Goal: Information Seeking & Learning: Learn about a topic

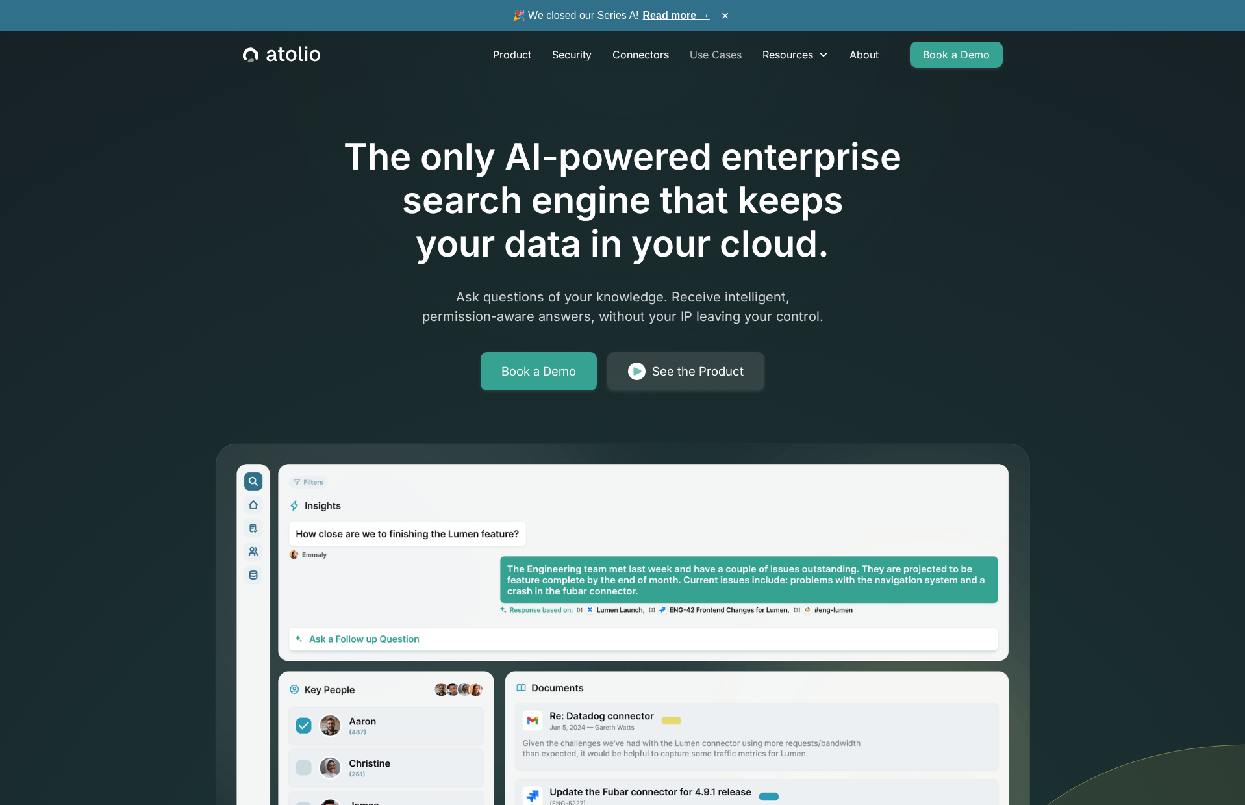
click at [708, 58] on link "Use Cases" at bounding box center [715, 55] width 73 height 26
click at [677, 371] on div "See the Product" at bounding box center [698, 371] width 92 height 18
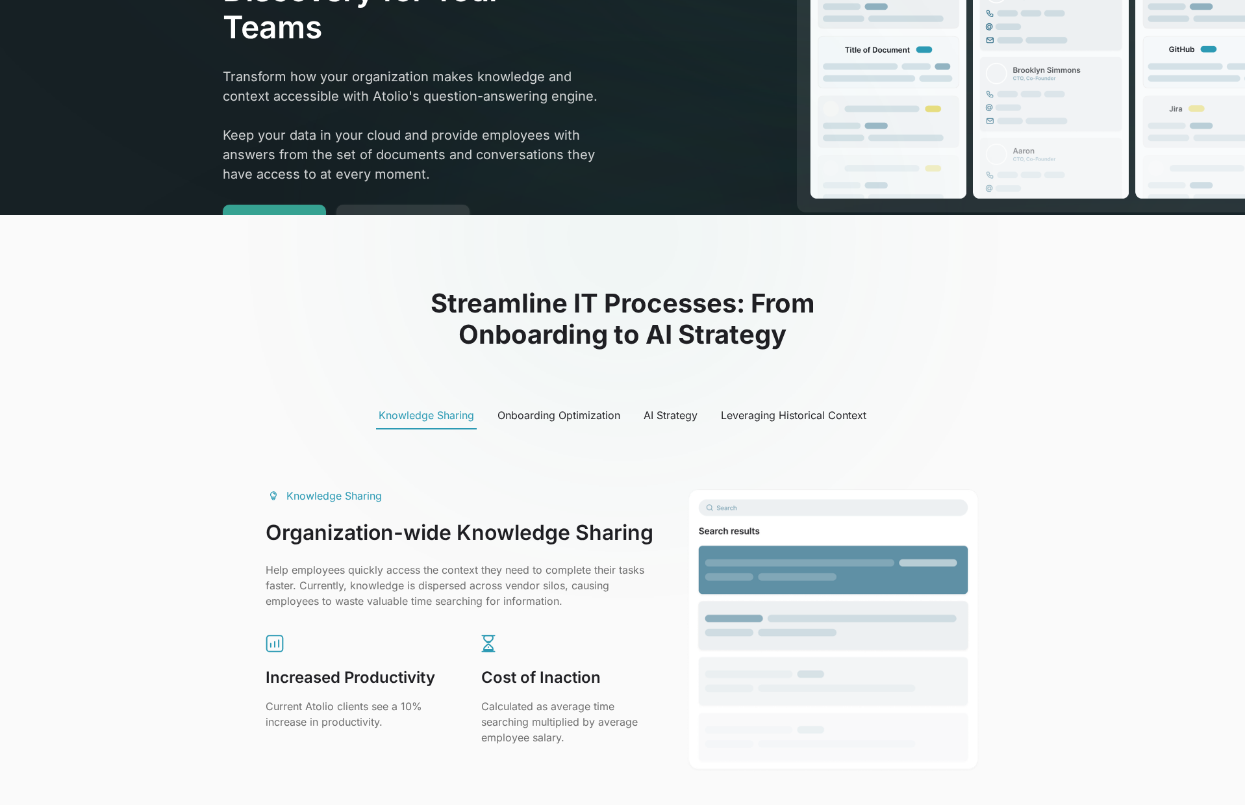
scroll to position [391, 0]
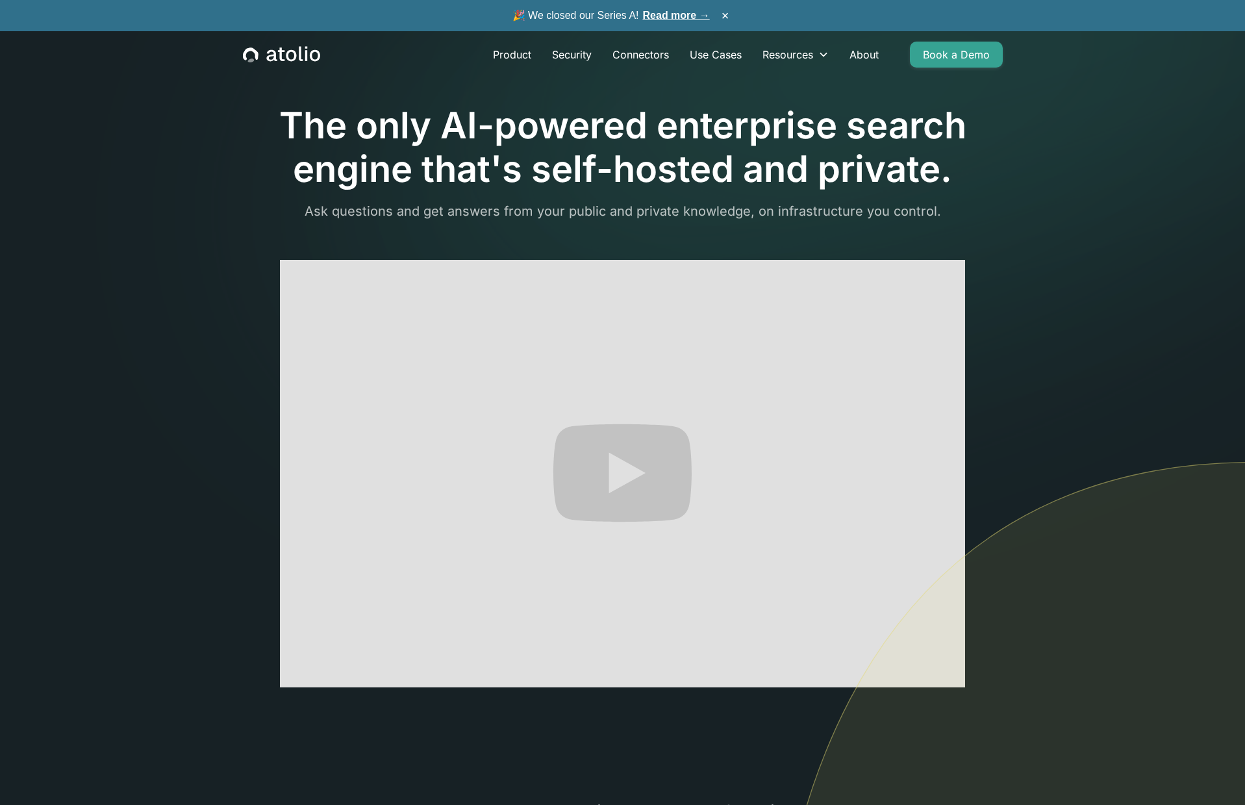
click at [657, 18] on link "Read more →" at bounding box center [676, 15] width 67 height 11
